Goal: Browse casually: Explore the website without a specific task or goal

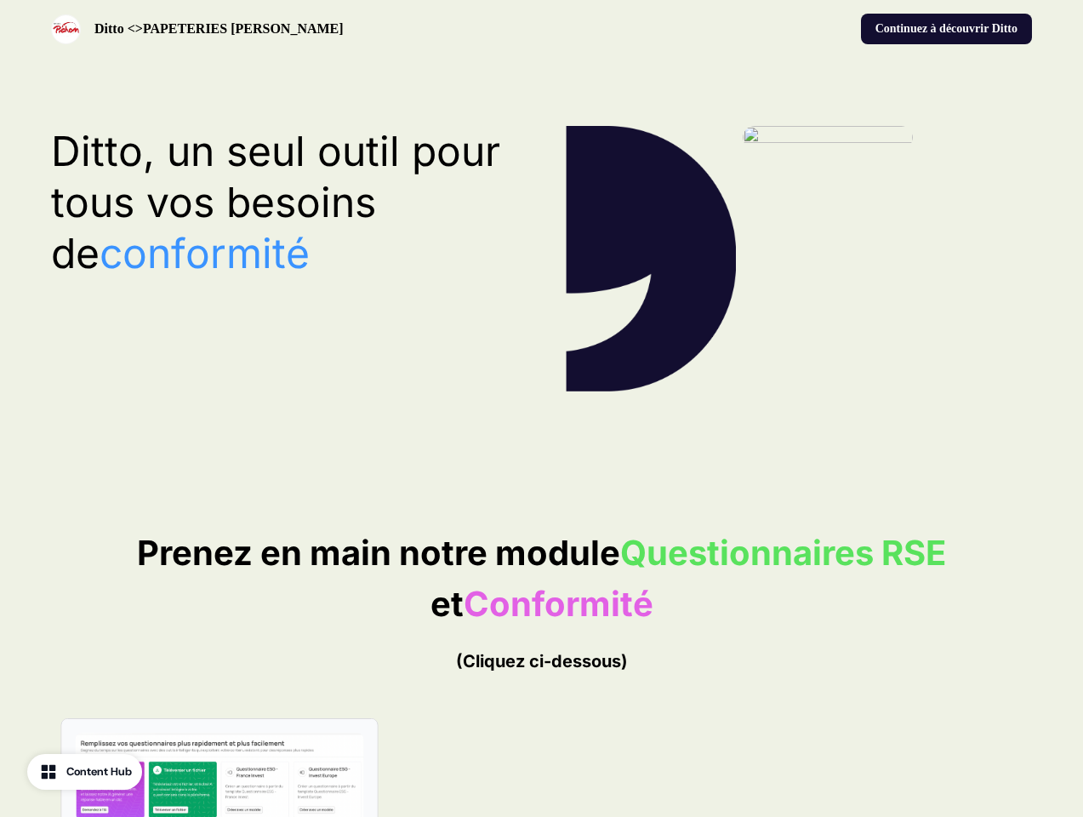
click at [541, 29] on div "Ditto <>PAPETERIES [PERSON_NAME] Continuez à découvrir Ditto" at bounding box center [541, 29] width 1083 height 58
click at [293, 29] on div "Ditto <>PAPETERIES [PERSON_NAME]" at bounding box center [293, 29] width 484 height 30
click at [790, 29] on div "Continuez à découvrir Ditto" at bounding box center [791, 29] width 484 height 31
click at [944, 29] on button "Continuez à découvrir Ditto" at bounding box center [946, 29] width 171 height 31
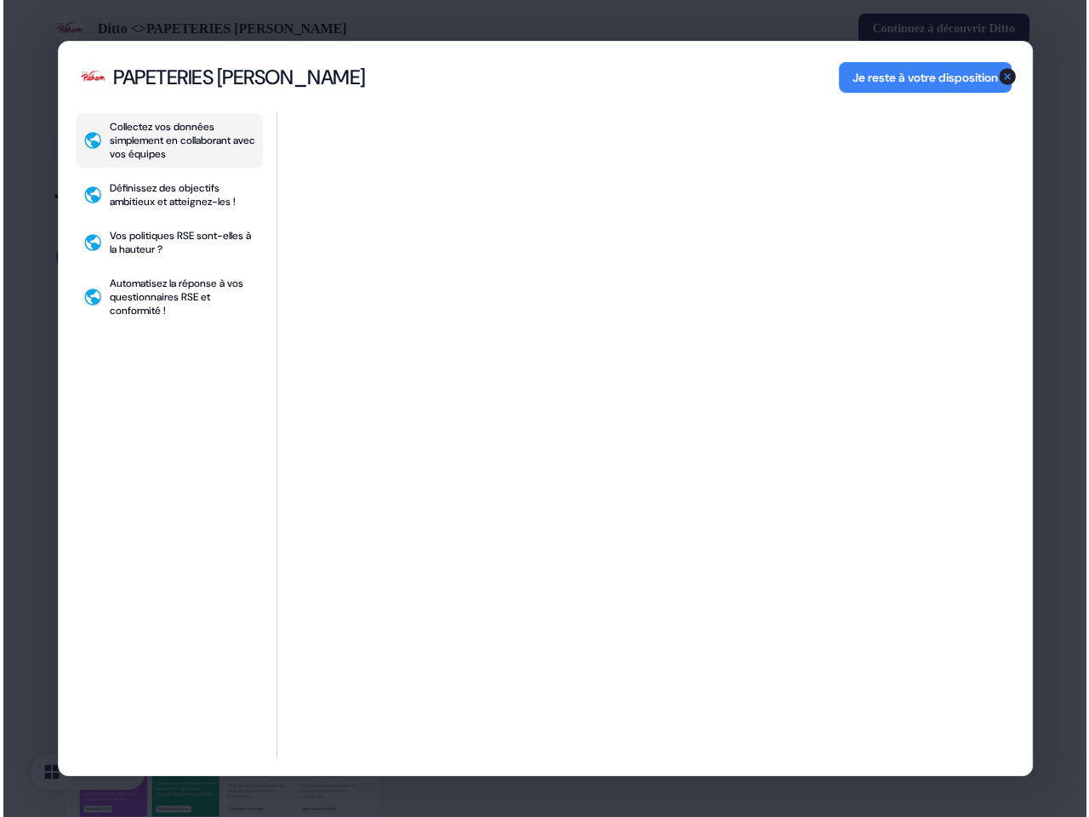
click at [284, 202] on div "Collectez vos données simplement en collaborant avec vos équipes Définissez des…" at bounding box center [541, 444] width 973 height 662
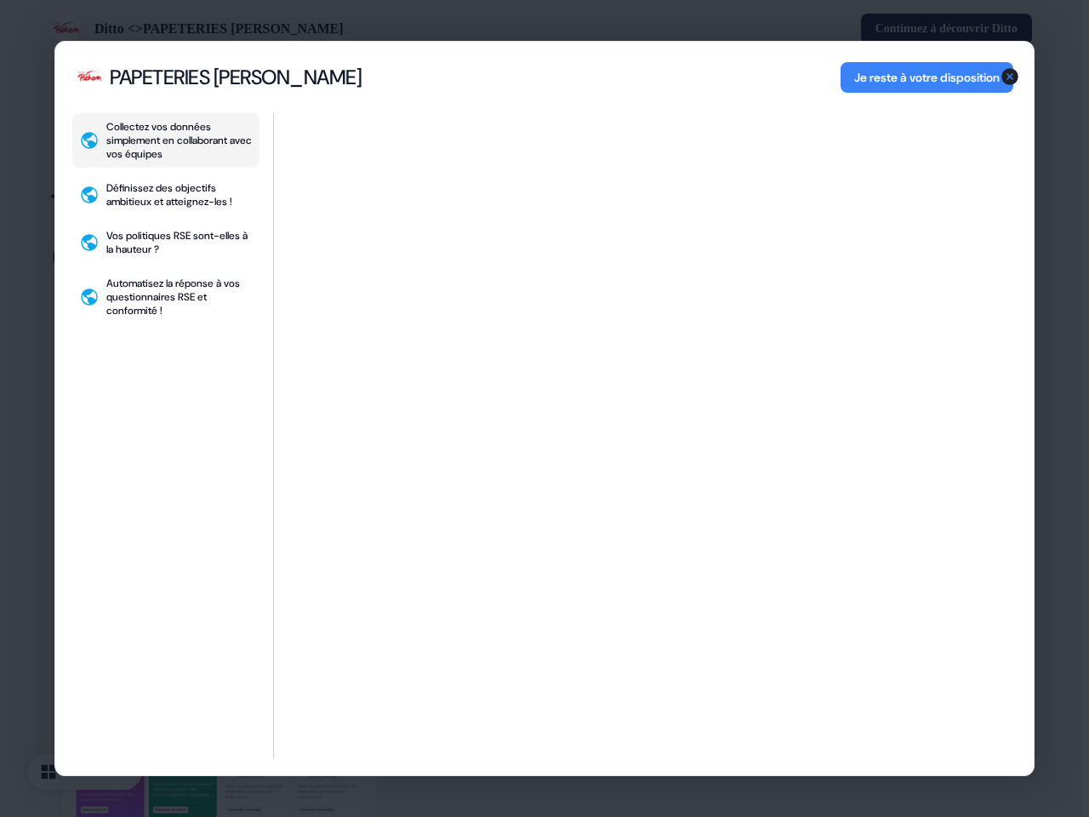
click at [541, 762] on div "Collectez vos données simplement en collaborant avec vos équipes Définissez des…" at bounding box center [544, 444] width 978 height 662
